Goal: Task Accomplishment & Management: Use online tool/utility

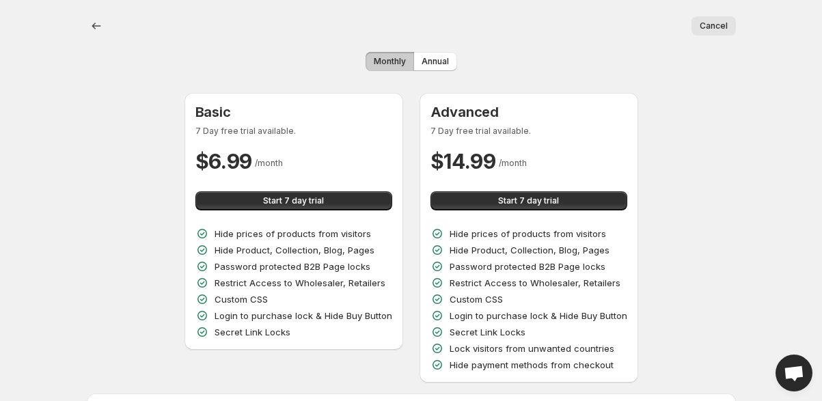
click at [704, 14] on div "Cancel More actions Cancel" at bounding box center [411, 26] width 649 height 52
click at [727, 35] on button "Cancel" at bounding box center [713, 25] width 44 height 19
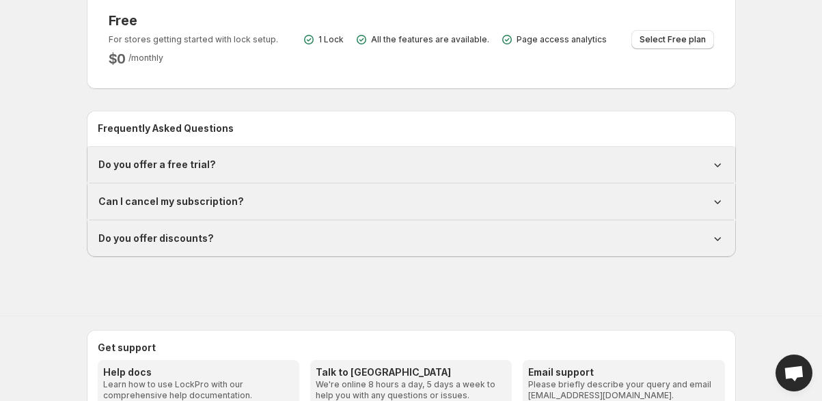
scroll to position [464, 0]
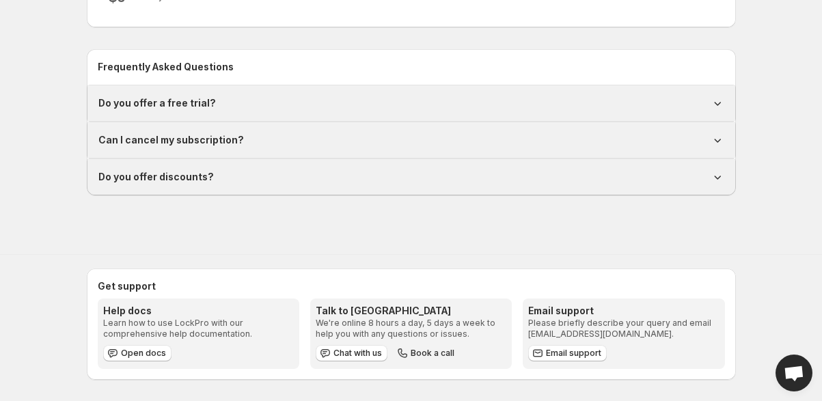
click at [231, 85] on div "Do you offer a free trial?" at bounding box center [410, 103] width 647 height 36
click at [231, 92] on div "Do you offer a free trial?" at bounding box center [410, 103] width 647 height 36
click at [200, 111] on div "Do you offer a free trial?" at bounding box center [410, 103] width 647 height 36
drag, startPoint x: 711, startPoint y: 109, endPoint x: 718, endPoint y: 100, distance: 12.2
click at [719, 100] on div "Do you offer a free trial?" at bounding box center [410, 103] width 647 height 36
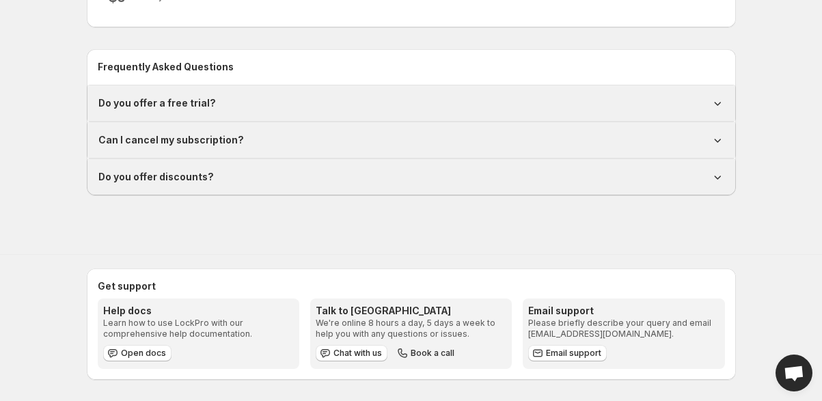
click at [718, 100] on icon at bounding box center [717, 103] width 14 height 14
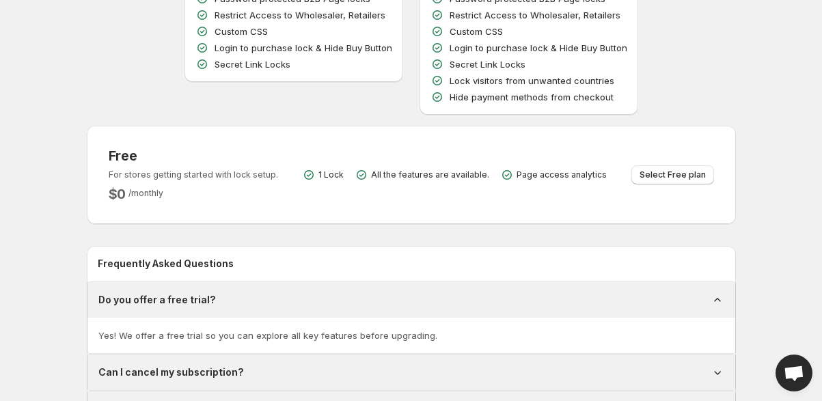
scroll to position [268, 0]
click at [670, 169] on span "Select Free plan" at bounding box center [672, 174] width 66 height 11
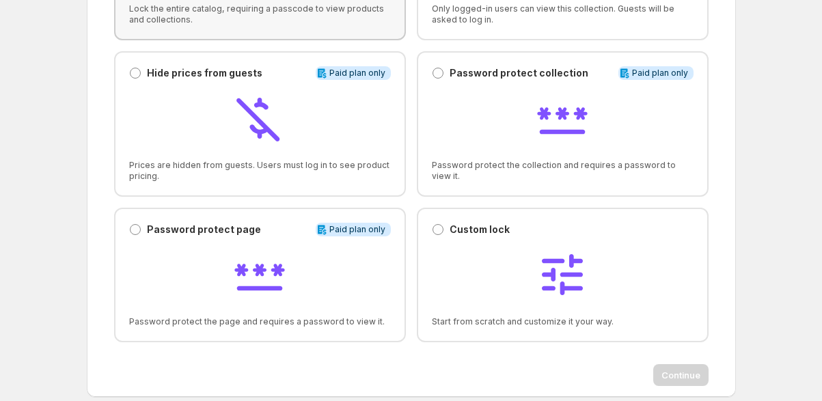
scroll to position [214, 0]
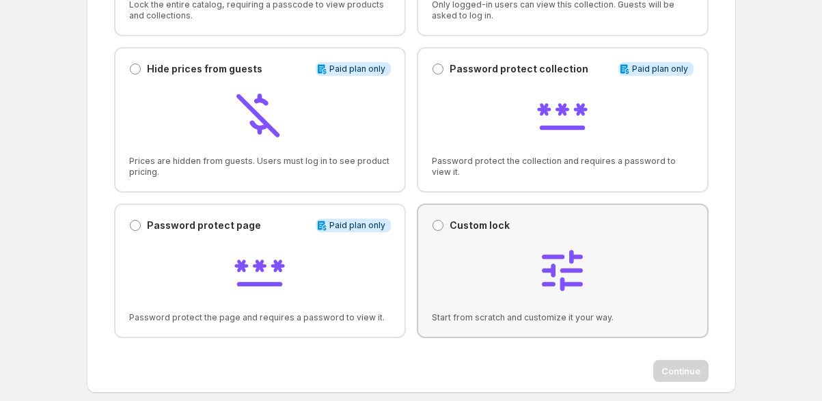
click at [440, 206] on div "Custom lock Custom lock Start from scratch and customize it your way." at bounding box center [563, 271] width 292 height 135
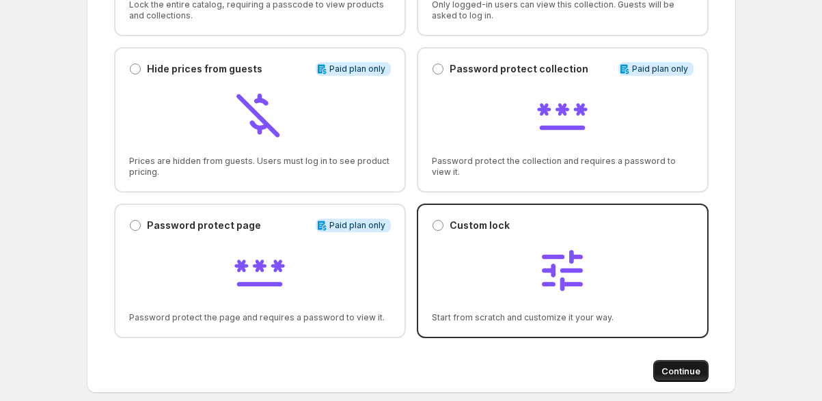
click at [675, 367] on span "Continue" at bounding box center [680, 371] width 39 height 14
select select "******"
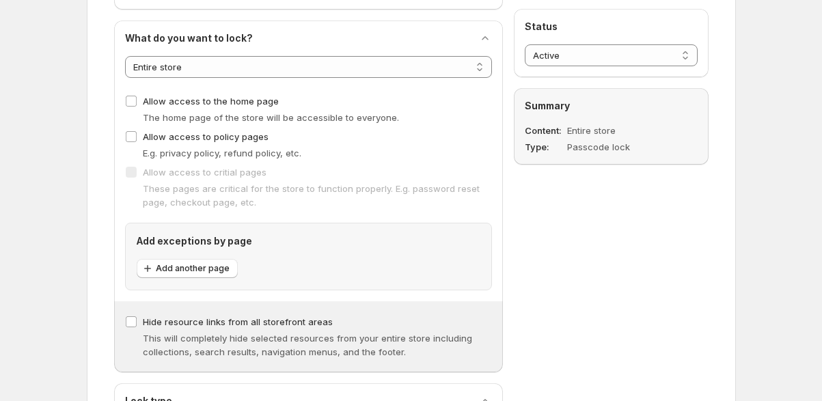
scroll to position [158, 0]
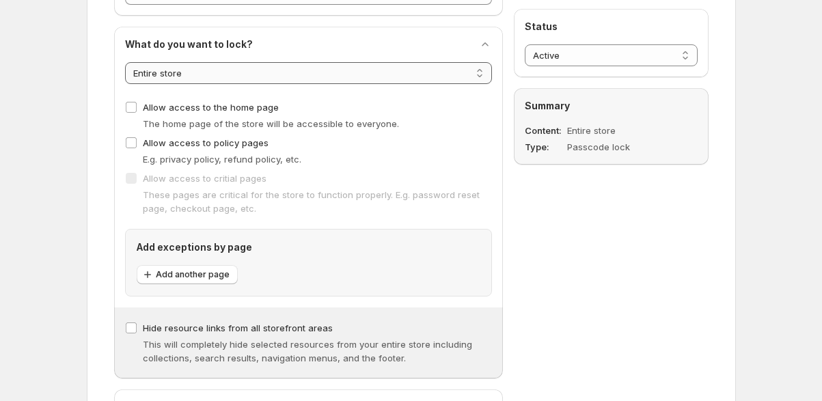
click at [238, 69] on select "**********" at bounding box center [308, 73] width 367 height 22
click at [125, 62] on select "**********" at bounding box center [308, 73] width 367 height 22
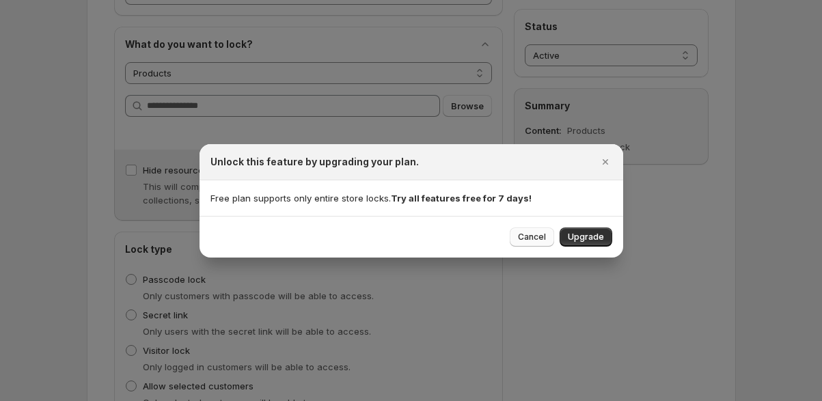
click at [529, 242] on button "Cancel" at bounding box center [532, 236] width 44 height 19
select select "*******"
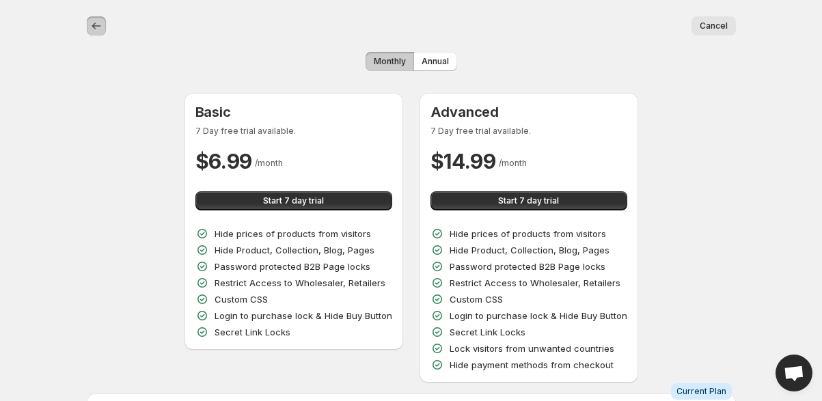
click at [94, 23] on icon "back" at bounding box center [96, 26] width 9 height 7
